Goal: Check status: Check status

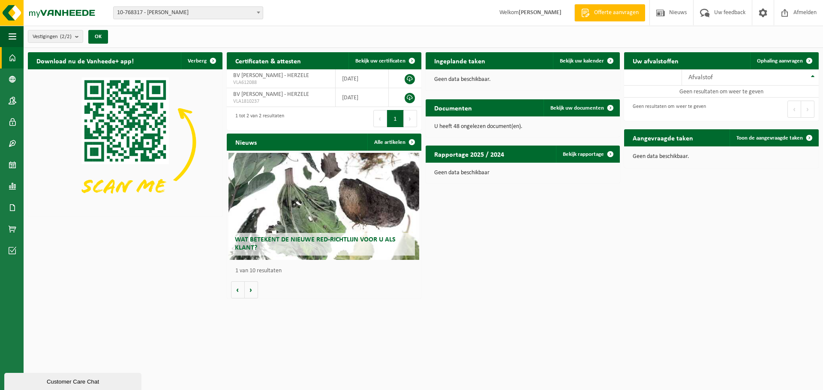
click at [261, 16] on span at bounding box center [258, 12] width 9 height 11
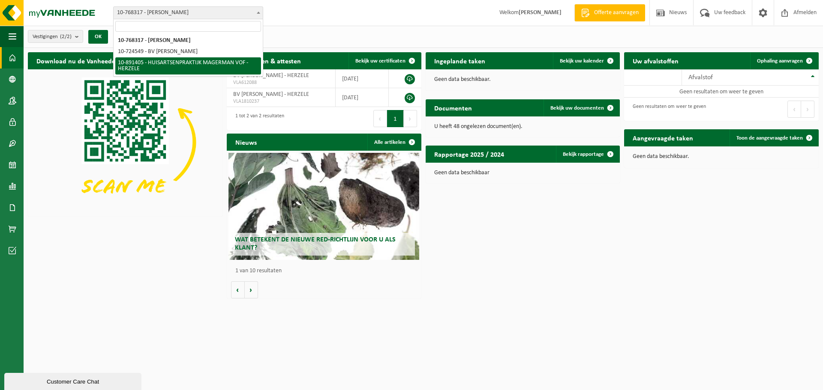
select select "114824"
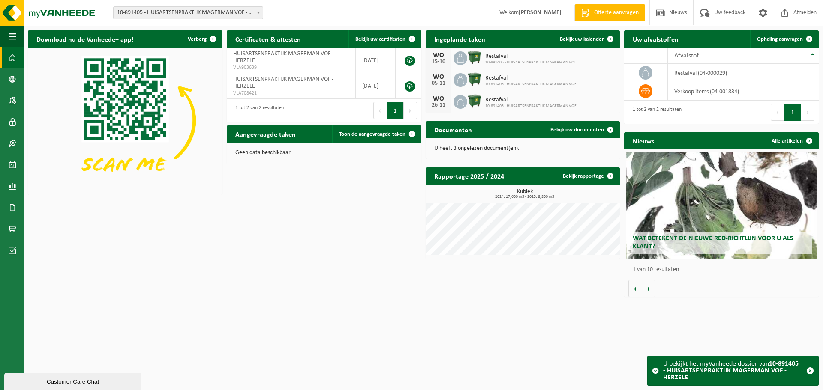
click at [587, 44] on link "Bekijk uw kalender" at bounding box center [586, 38] width 66 height 17
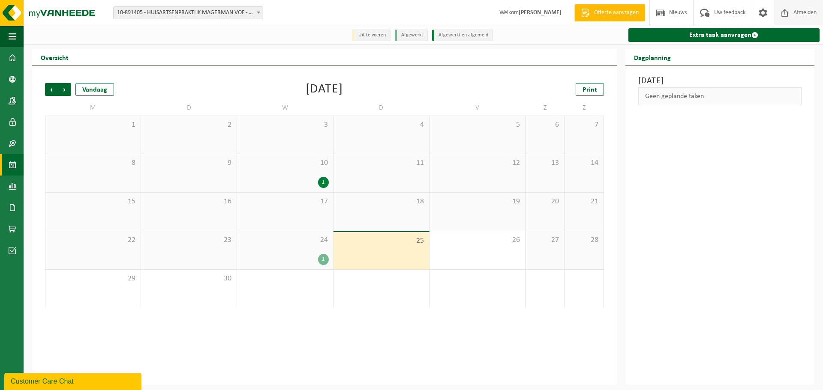
click at [788, 11] on span at bounding box center [784, 12] width 13 height 25
